Goal: Entertainment & Leisure: Consume media (video, audio)

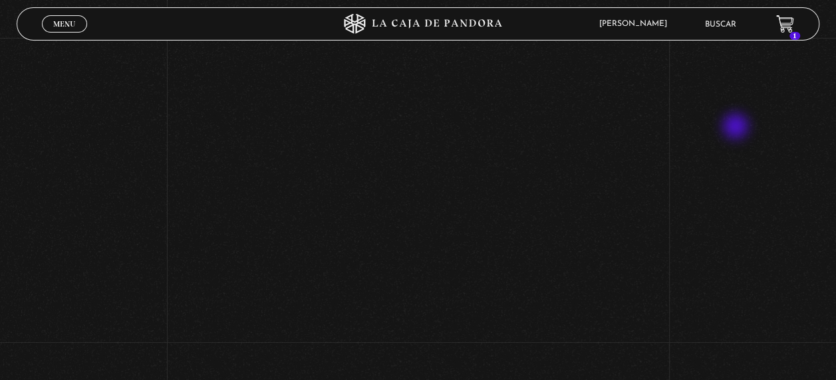
scroll to position [375, 0]
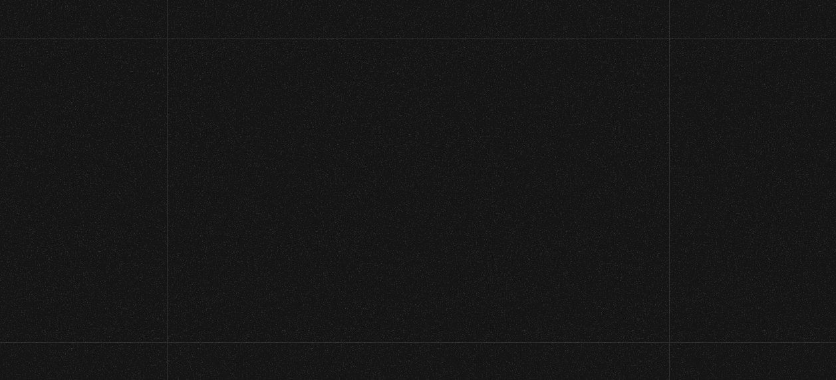
scroll to position [143, 0]
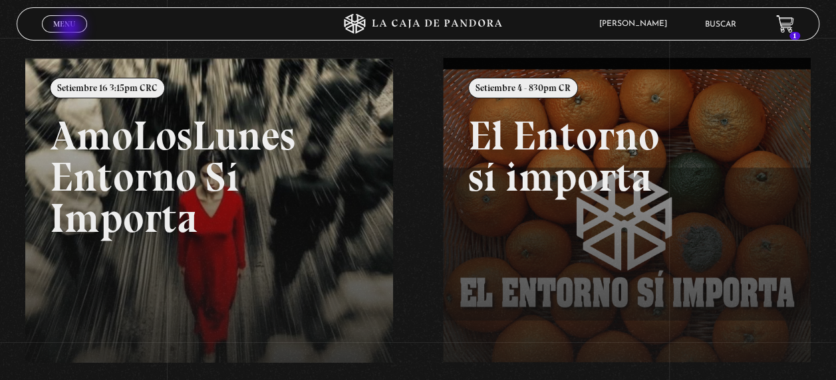
click at [72, 29] on link "Menu Cerrar" at bounding box center [64, 23] width 45 height 17
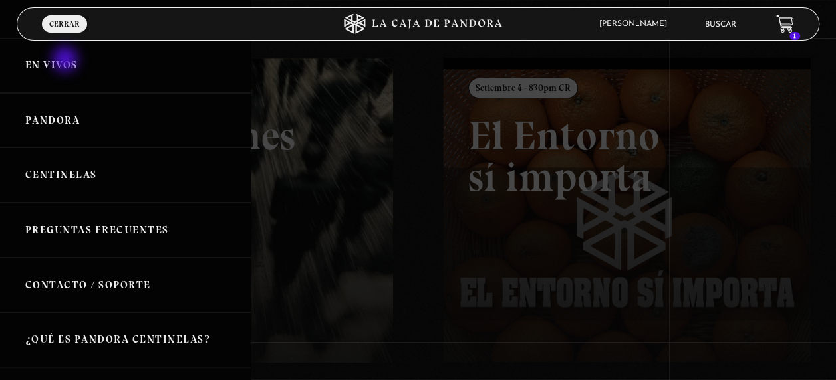
click at [67, 61] on link "En vivos" at bounding box center [125, 65] width 251 height 55
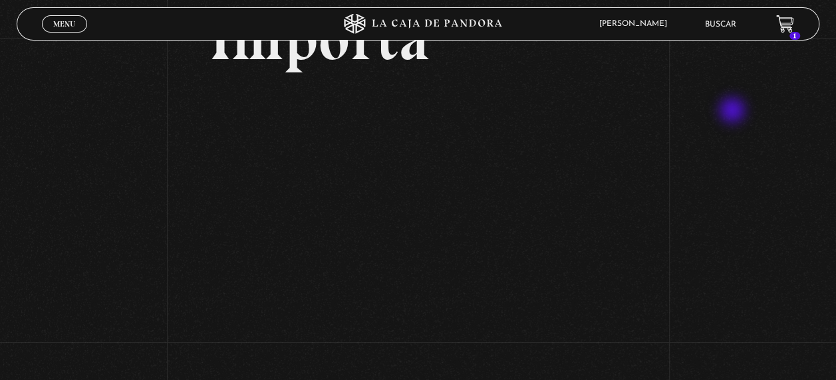
scroll to position [216, 0]
click at [67, 24] on span "Menu" at bounding box center [64, 24] width 22 height 8
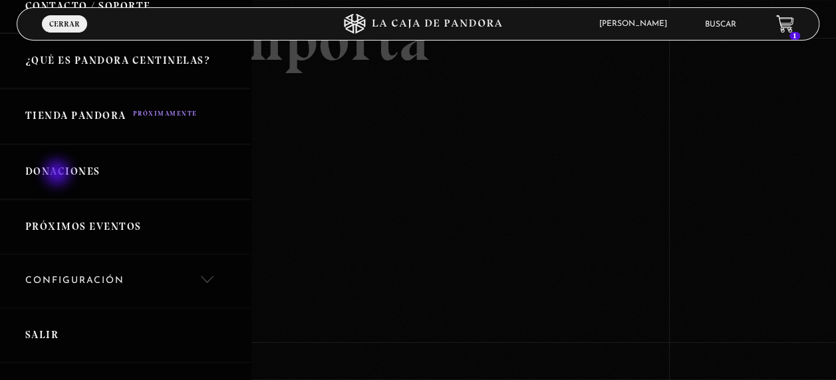
scroll to position [280, 0]
click at [61, 223] on link "Próximos Eventos" at bounding box center [125, 226] width 251 height 55
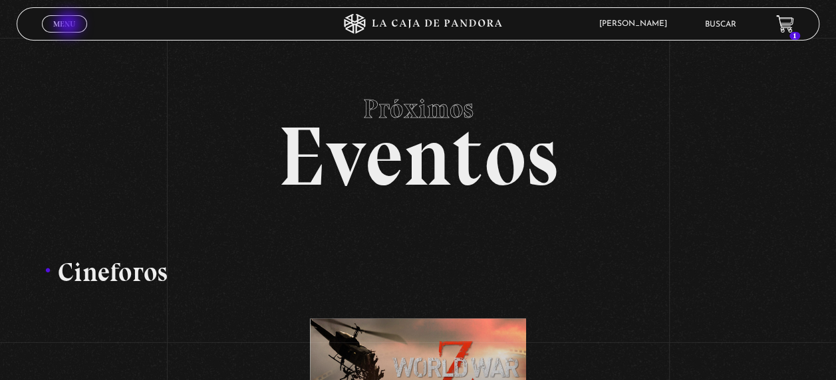
click at [70, 25] on span "Menu" at bounding box center [64, 24] width 22 height 8
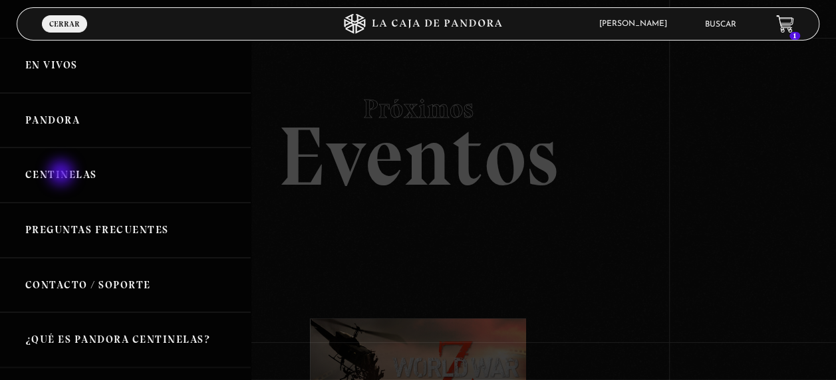
click at [63, 174] on link "Centinelas" at bounding box center [125, 175] width 251 height 55
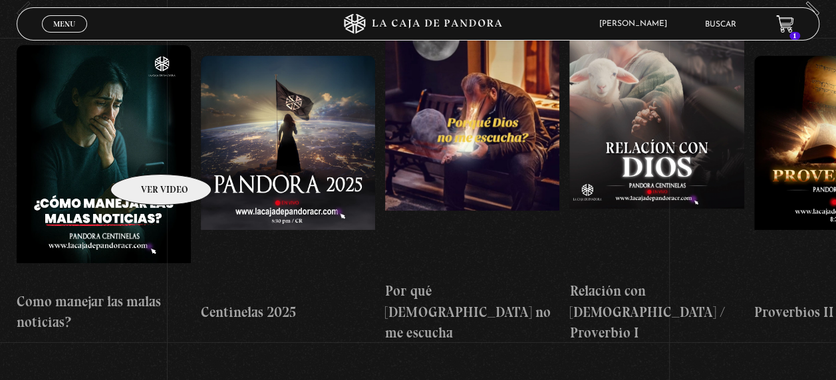
scroll to position [201, 0]
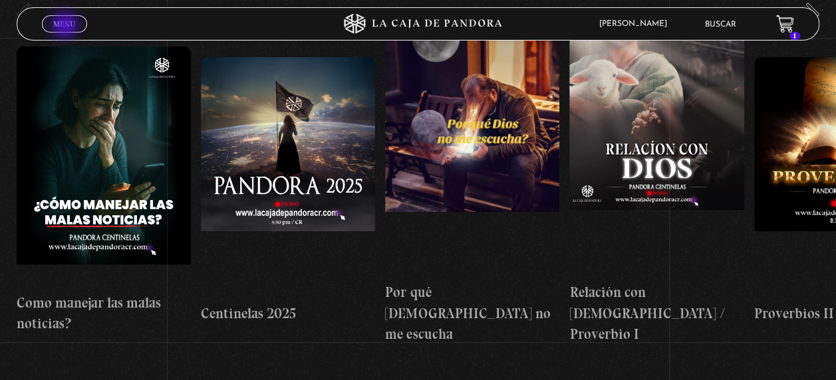
click at [67, 27] on span "Menu" at bounding box center [64, 24] width 22 height 8
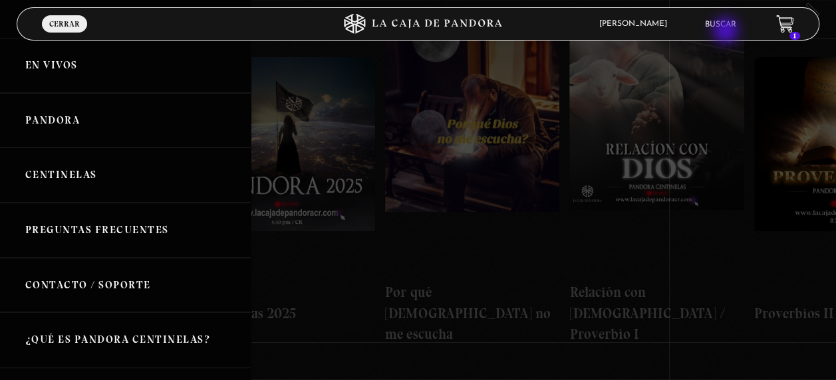
click at [727, 32] on li "Buscar" at bounding box center [720, 24] width 31 height 21
click at [728, 21] on link "Buscar" at bounding box center [720, 25] width 31 height 8
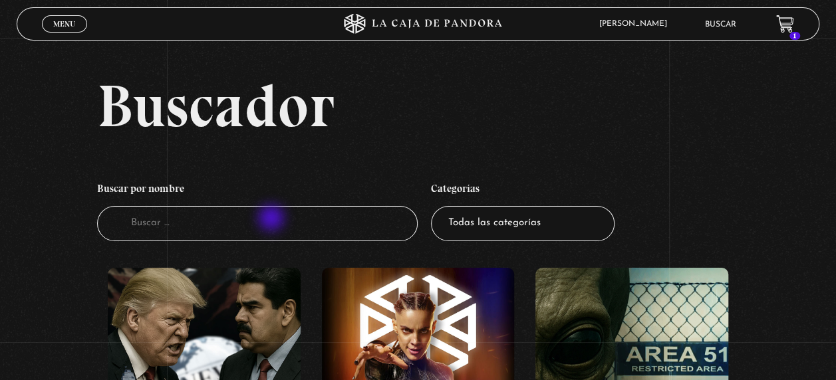
click at [273, 219] on input "Buscador" at bounding box center [257, 223] width 321 height 35
type input "madre [PERSON_NAME]"
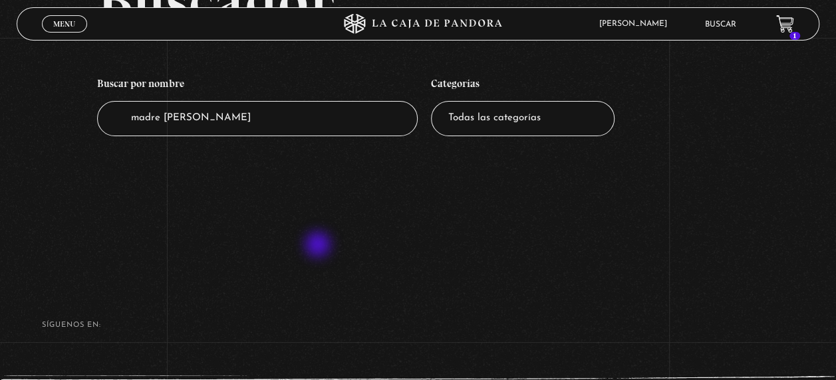
scroll to position [98, 0]
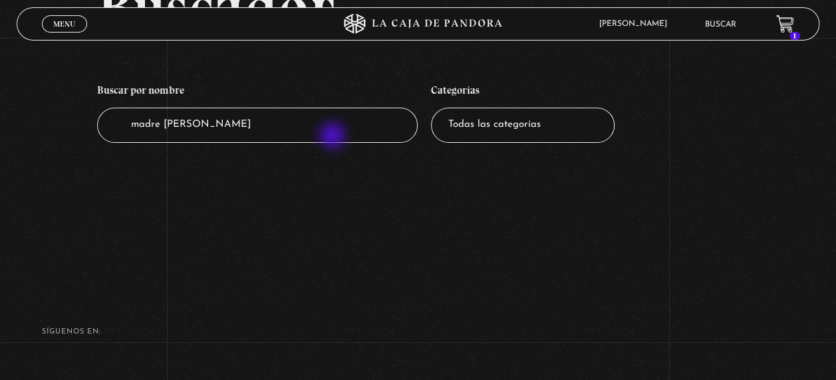
type input "madre [PERSON_NAME]"
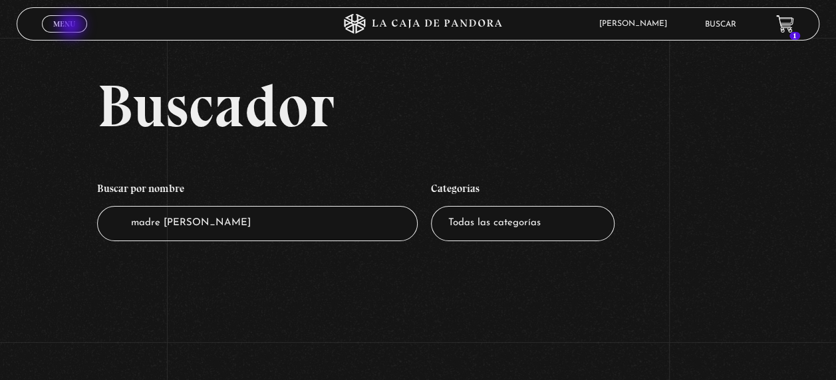
click at [72, 27] on span "Menu" at bounding box center [64, 24] width 22 height 8
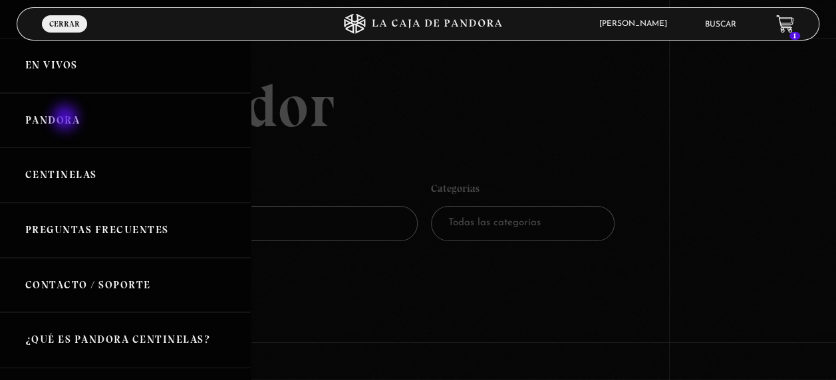
click at [67, 119] on link "Pandora" at bounding box center [125, 120] width 251 height 55
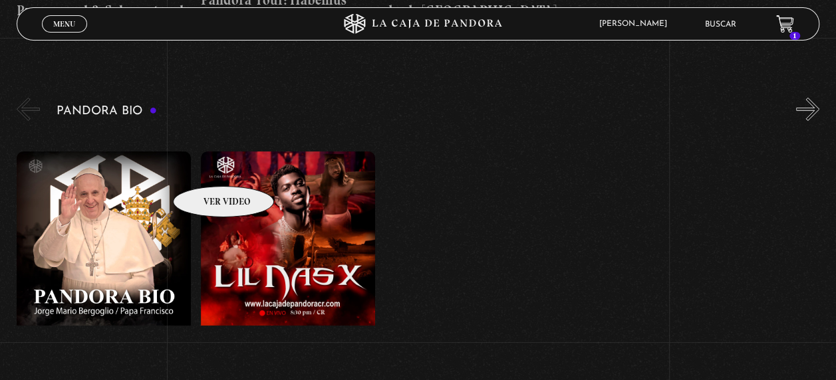
scroll to position [2100, 0]
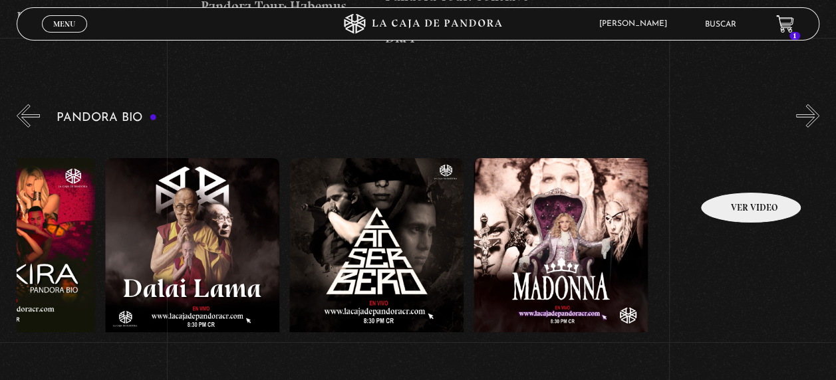
drag, startPoint x: 805, startPoint y: 157, endPoint x: 644, endPoint y: 188, distance: 163.2
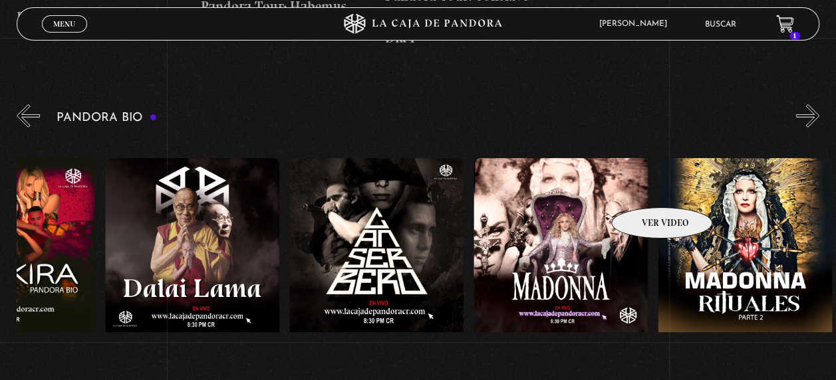
scroll to position [0, 802]
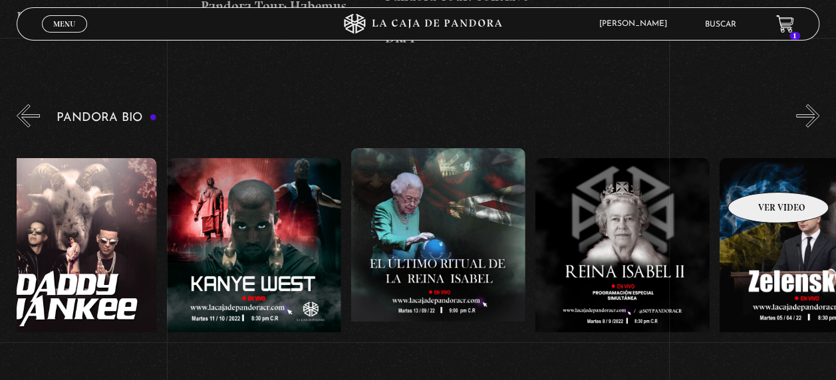
drag, startPoint x: 761, startPoint y: 172, endPoint x: 593, endPoint y: 177, distance: 167.7
click at [593, 177] on div "Papa Francisco Lil Nas X Emanuela Orlandi Shakira Dalai Lama Canserbero Madonna…" at bounding box center [720, 292] width 4424 height 309
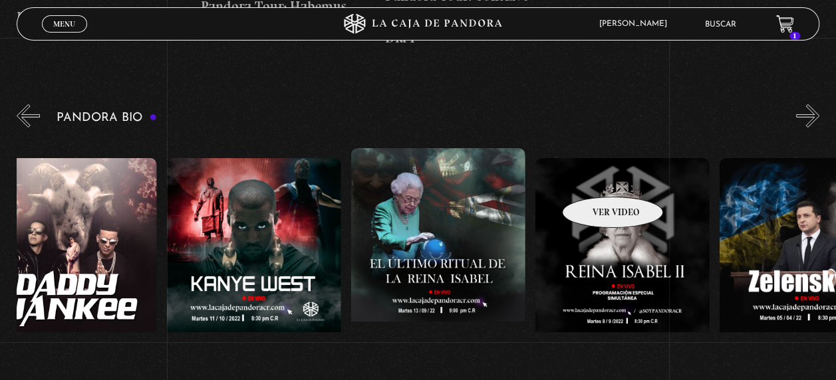
scroll to position [0, 1641]
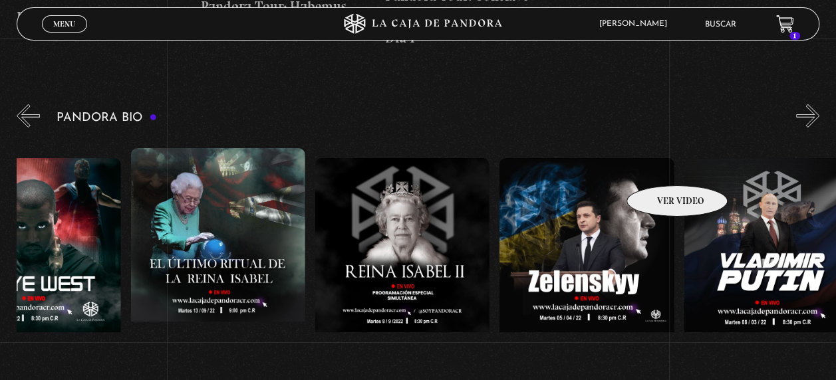
drag, startPoint x: 677, startPoint y: 164, endPoint x: 476, endPoint y: 158, distance: 200.9
click at [591, 168] on div "Papa Francisco Lil Nas X Emanuela Orlandi Shakira Dalai Lama Canserbero Madonna…" at bounding box center [500, 292] width 4424 height 309
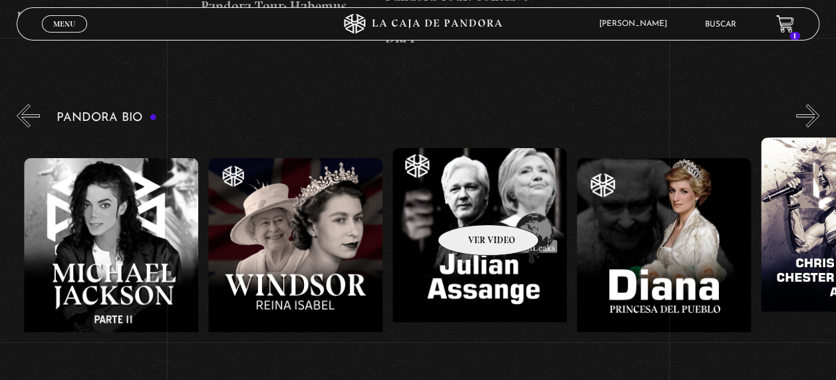
drag, startPoint x: 681, startPoint y: 197, endPoint x: 428, endPoint y: 205, distance: 252.9
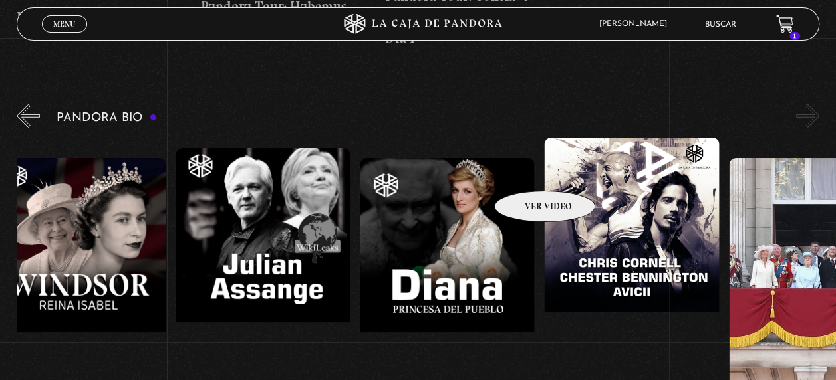
drag, startPoint x: 595, startPoint y: 174, endPoint x: 406, endPoint y: 158, distance: 189.5
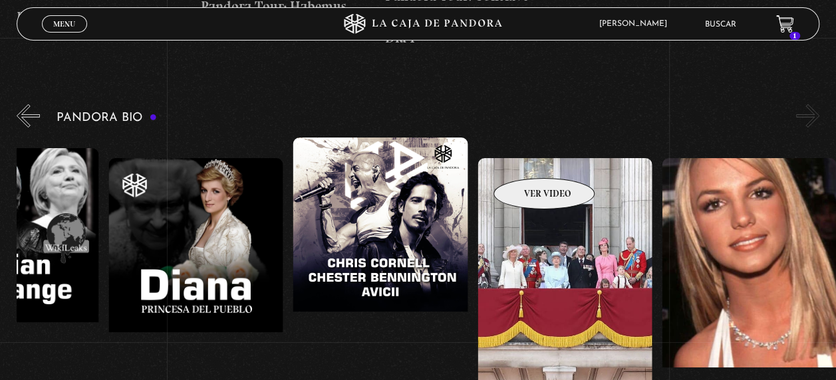
drag, startPoint x: 673, startPoint y: 145, endPoint x: 422, endPoint y: 160, distance: 251.9
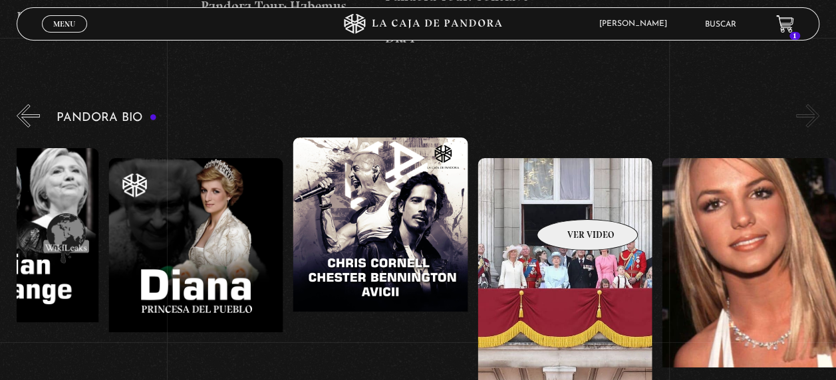
drag, startPoint x: 640, startPoint y: 194, endPoint x: 422, endPoint y: 201, distance: 218.9
drag, startPoint x: 715, startPoint y: 180, endPoint x: 597, endPoint y: 195, distance: 118.7
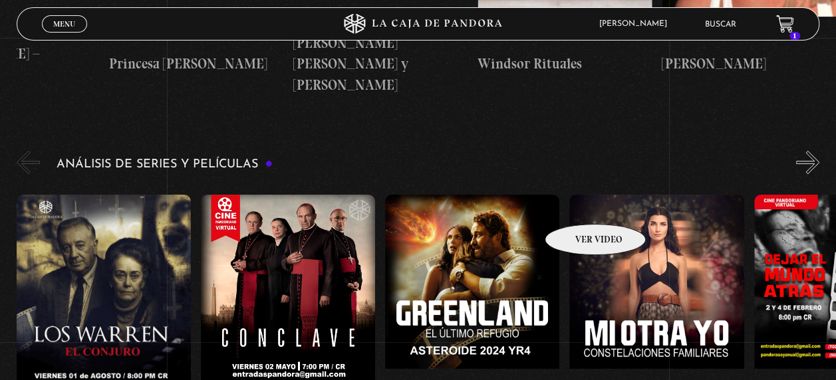
scroll to position [2441, 0]
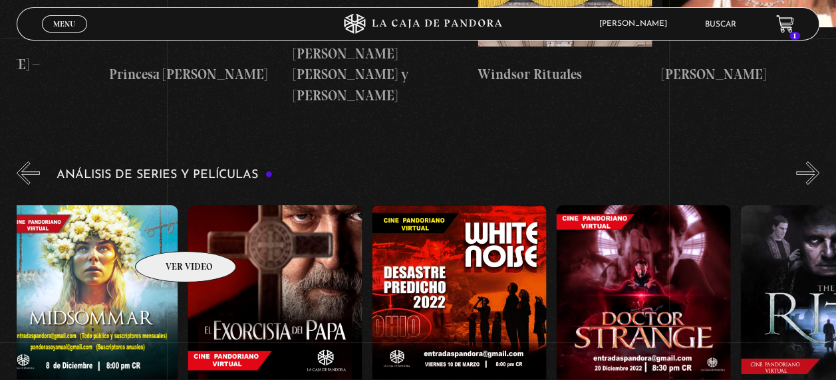
drag, startPoint x: 354, startPoint y: 233, endPoint x: 166, endPoint y: 231, distance: 188.9
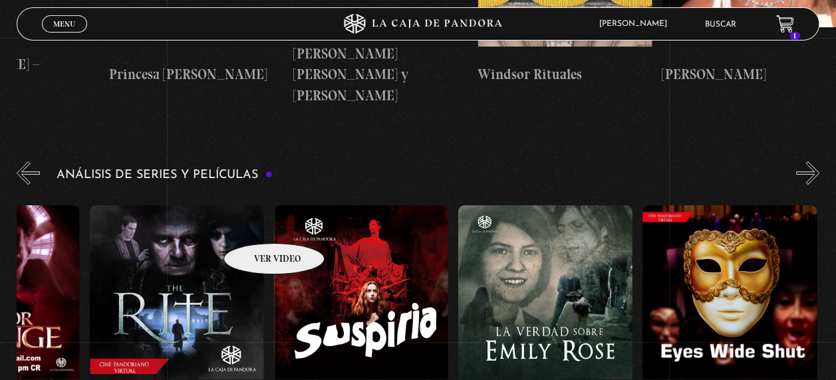
drag, startPoint x: 384, startPoint y: 235, endPoint x: 239, endPoint y: 222, distance: 146.3
click at [239, 222] on div "El Conjuro Conclave Greenland – Meteoritos Mi Otra Yo Dejar el Mundo Atrás Mids…" at bounding box center [550, 339] width 4239 height 288
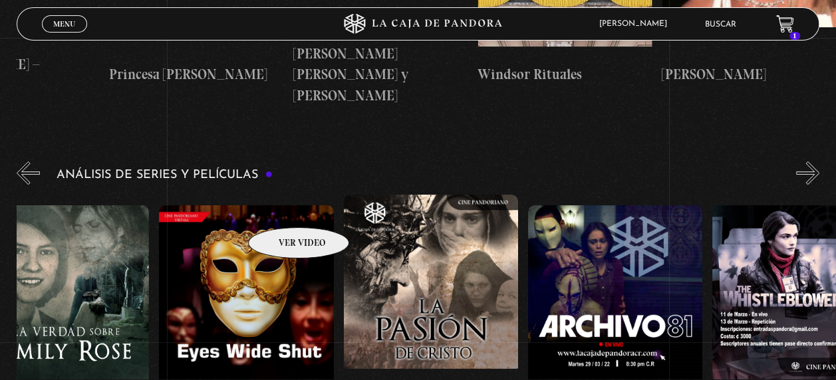
drag, startPoint x: 353, startPoint y: 212, endPoint x: 214, endPoint y: 206, distance: 138.4
click at [255, 208] on div "El Conjuro Conclave Greenland – Meteoritos Mi Otra Yo Dejar el Mundo Atrás Mids…" at bounding box center [67, 339] width 4239 height 288
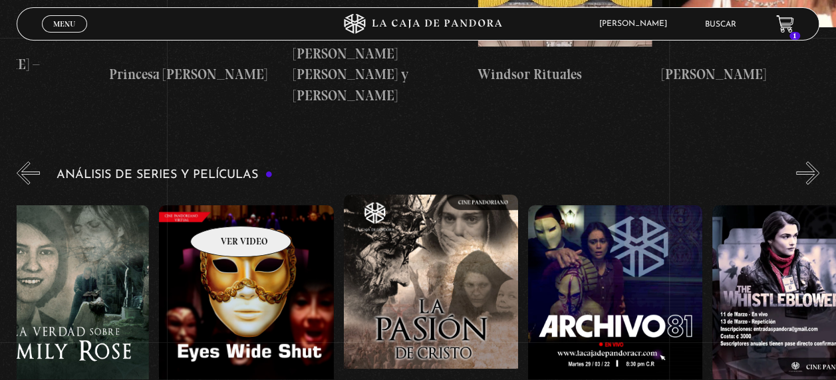
scroll to position [0, 2162]
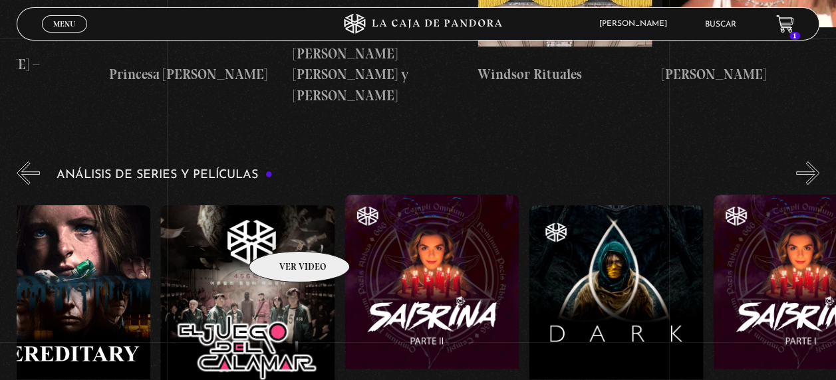
drag, startPoint x: 482, startPoint y: 240, endPoint x: 270, endPoint y: 232, distance: 212.3
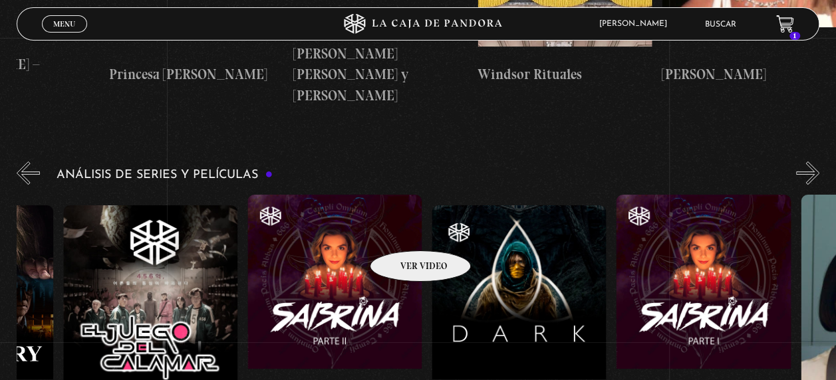
scroll to position [0, 3409]
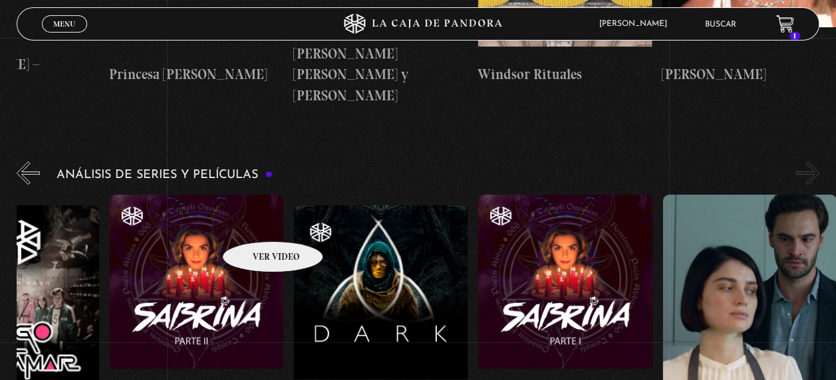
drag, startPoint x: 412, startPoint y: 231, endPoint x: 255, endPoint y: 221, distance: 157.2
click at [255, 221] on figure at bounding box center [196, 314] width 174 height 239
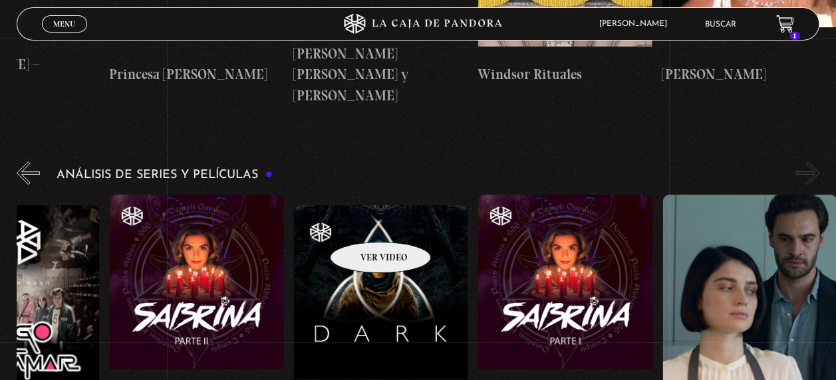
drag, startPoint x: 480, startPoint y: 229, endPoint x: 363, endPoint y: 222, distance: 116.6
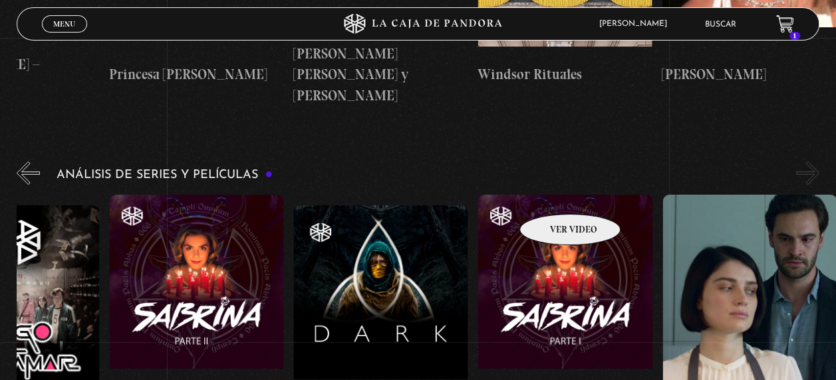
drag, startPoint x: 630, startPoint y: 190, endPoint x: 577, endPoint y: 178, distance: 54.0
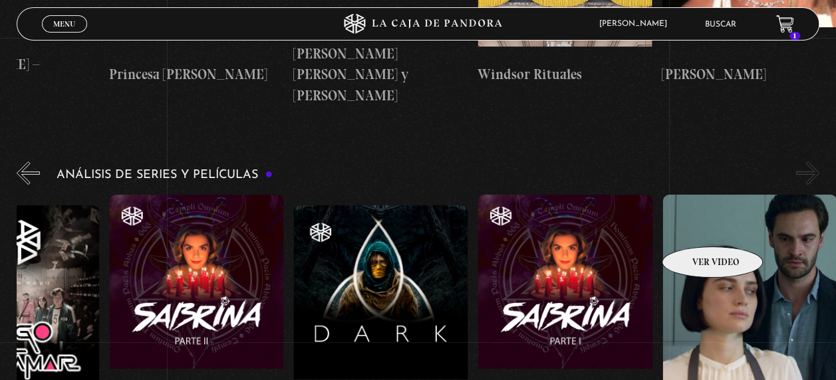
drag, startPoint x: 793, startPoint y: 213, endPoint x: 661, endPoint y: 229, distance: 132.6
click at [662, 229] on link "Transferencia de Espíritus (Behind Her Eyes)" at bounding box center [749, 339] width 174 height 288
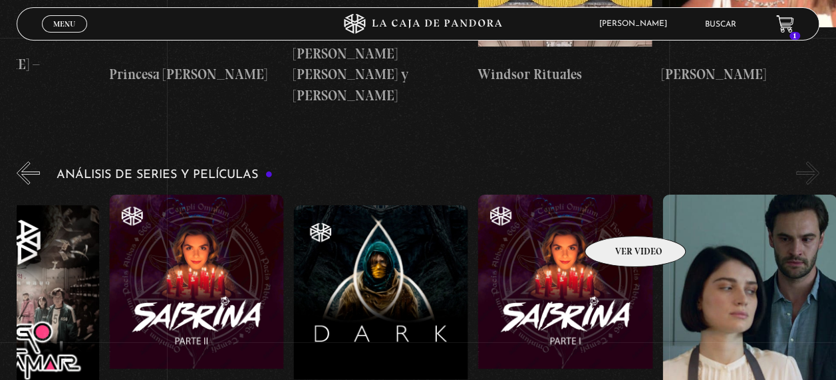
click at [545, 206] on figure at bounding box center [565, 314] width 174 height 239
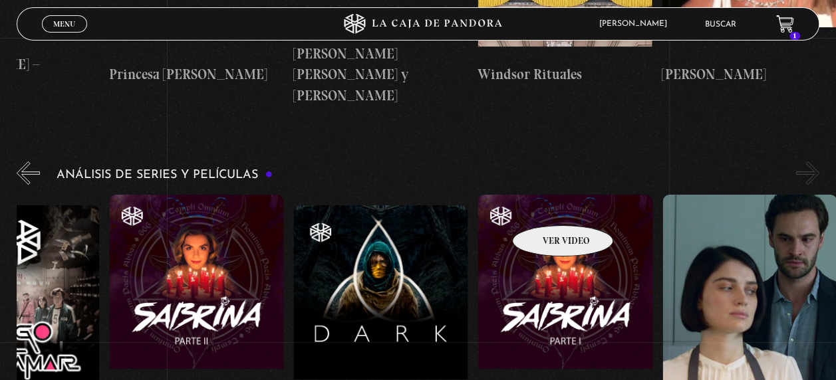
click at [545, 206] on figure at bounding box center [565, 314] width 174 height 239
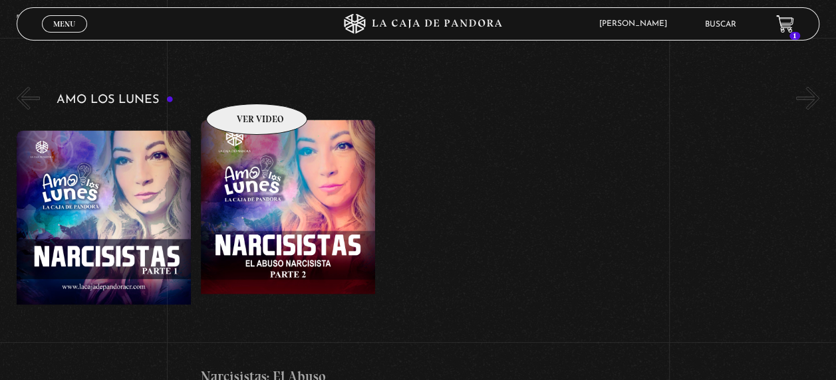
scroll to position [5931, 0]
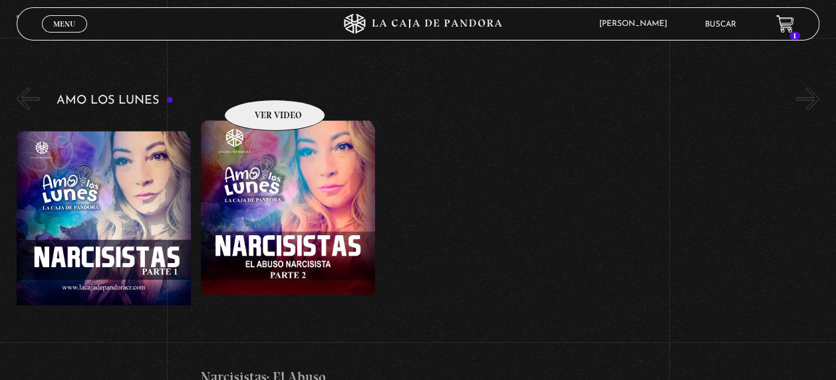
click at [257, 120] on figure at bounding box center [288, 239] width 174 height 239
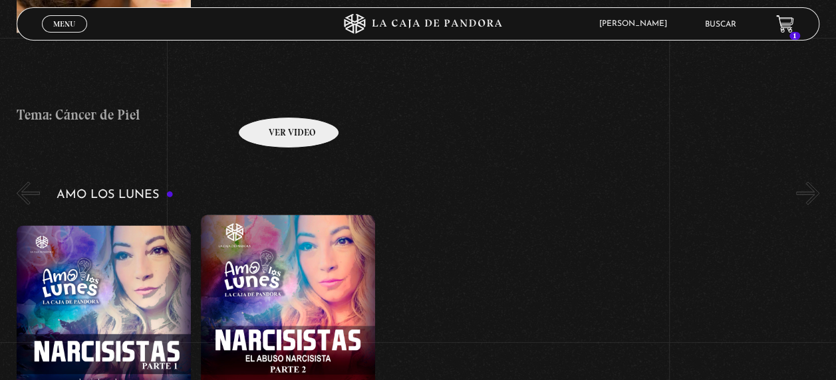
scroll to position [5834, 0]
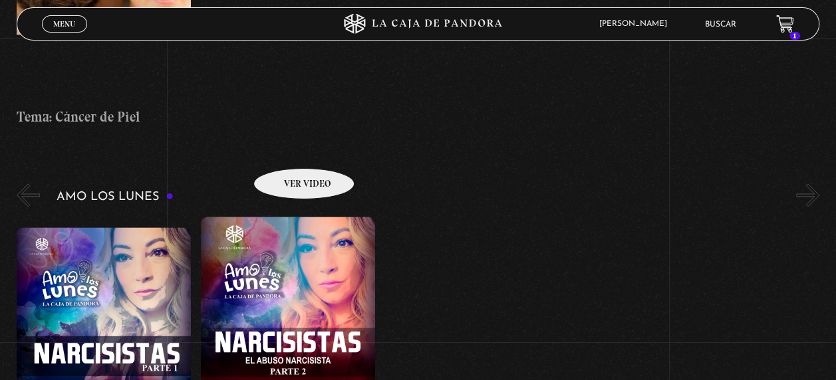
click at [287, 217] on figure at bounding box center [288, 336] width 174 height 239
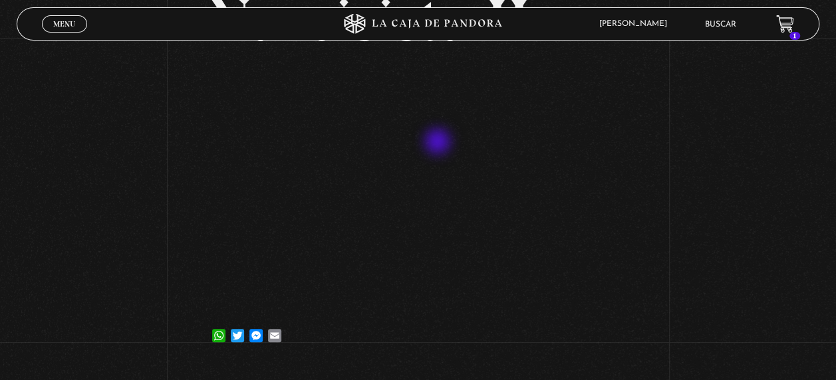
scroll to position [236, 0]
